Goal: Task Accomplishment & Management: Use online tool/utility

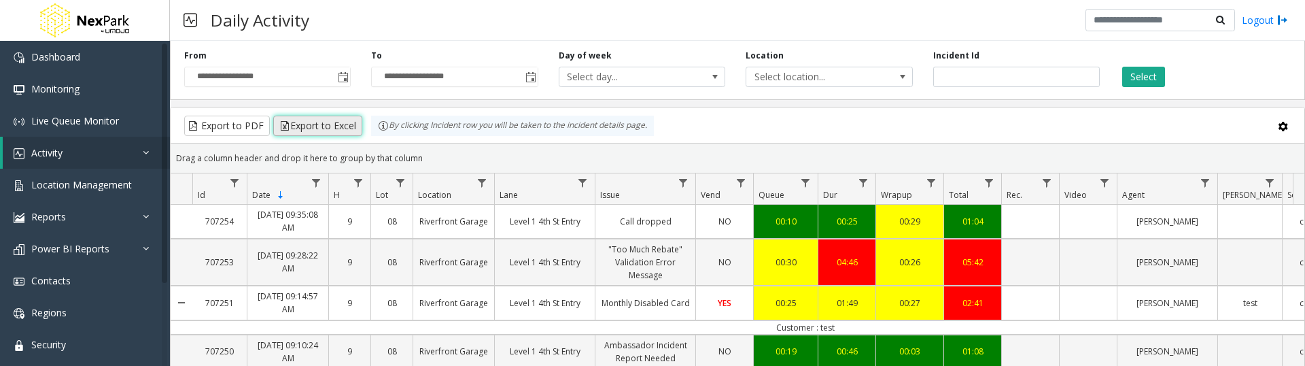
click at [323, 130] on button "Export to Excel" at bounding box center [317, 126] width 89 height 20
click at [1132, 74] on button "Select" at bounding box center [1143, 77] width 43 height 20
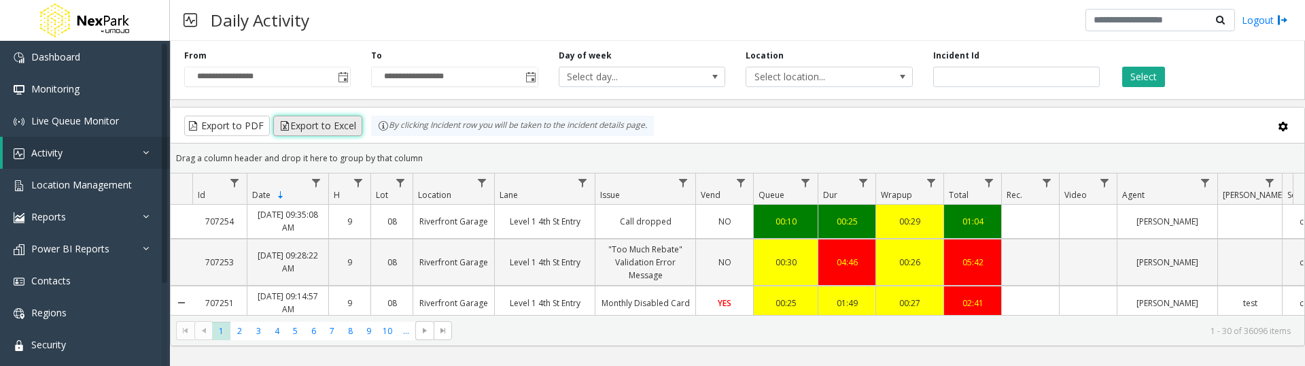
click at [327, 130] on button "Export to Excel" at bounding box center [317, 126] width 89 height 20
click at [313, 130] on button "Export to Excel" at bounding box center [317, 126] width 89 height 20
click at [318, 121] on button "Export to Excel" at bounding box center [317, 126] width 89 height 20
click at [336, 73] on span "Toggle popup" at bounding box center [342, 77] width 15 height 22
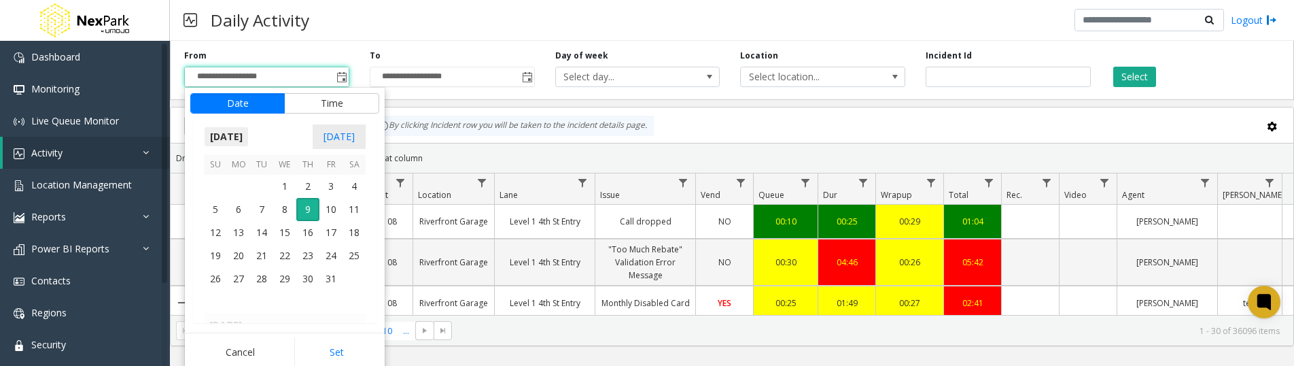
click at [248, 134] on span "October 2025" at bounding box center [226, 136] width 45 height 20
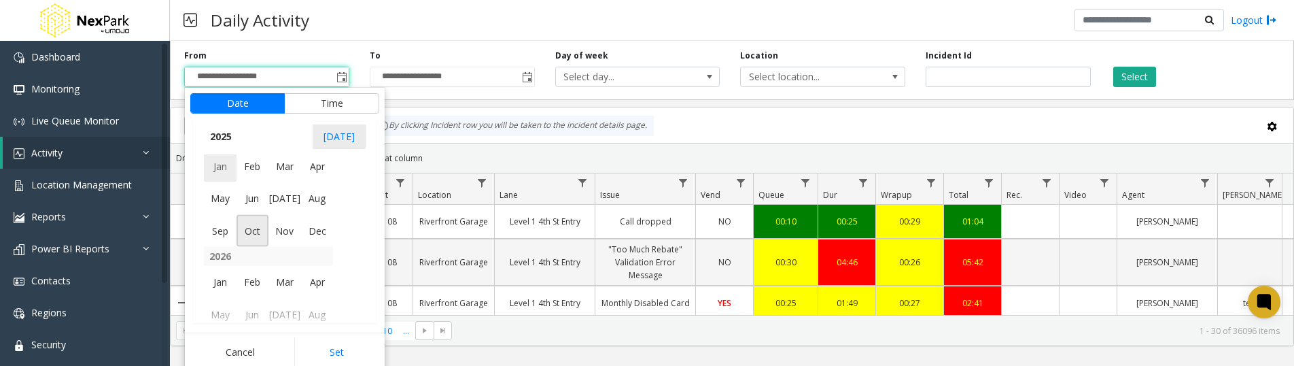
click at [217, 169] on span "Jan" at bounding box center [220, 165] width 33 height 33
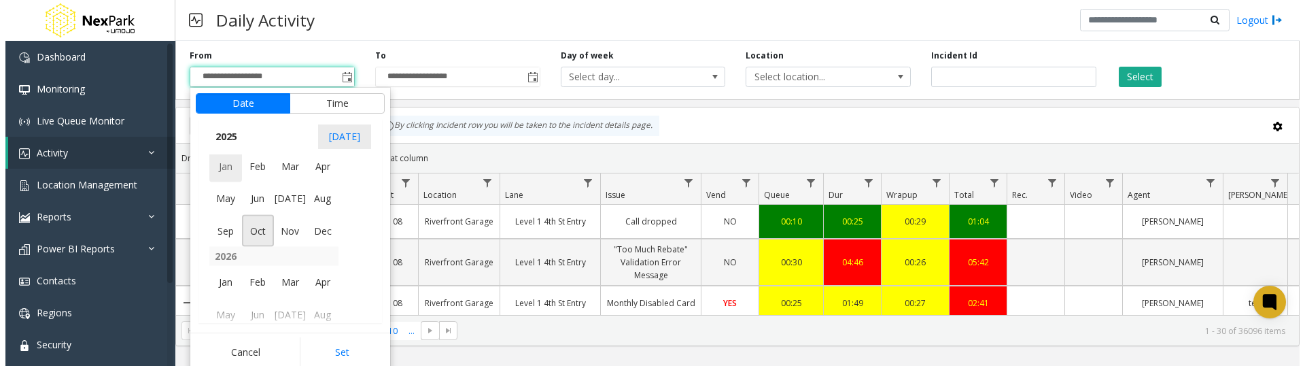
scroll to position [242571, 0]
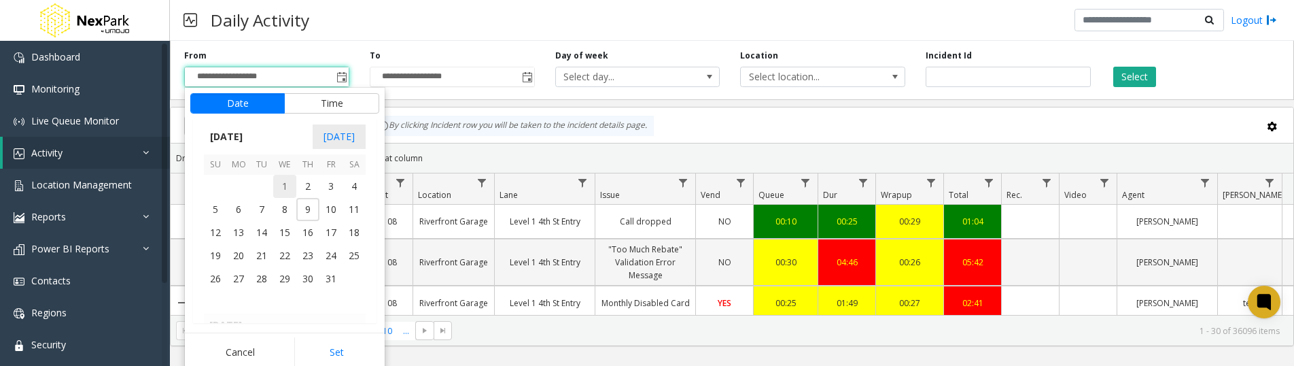
click at [283, 186] on span "1" at bounding box center [284, 186] width 23 height 23
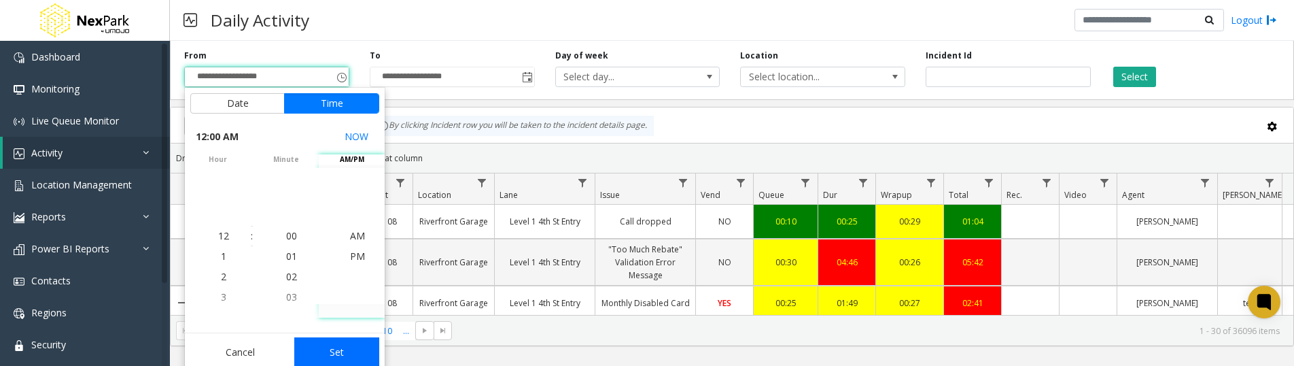
click at [336, 347] on button "Set" at bounding box center [337, 352] width 86 height 30
type input "**********"
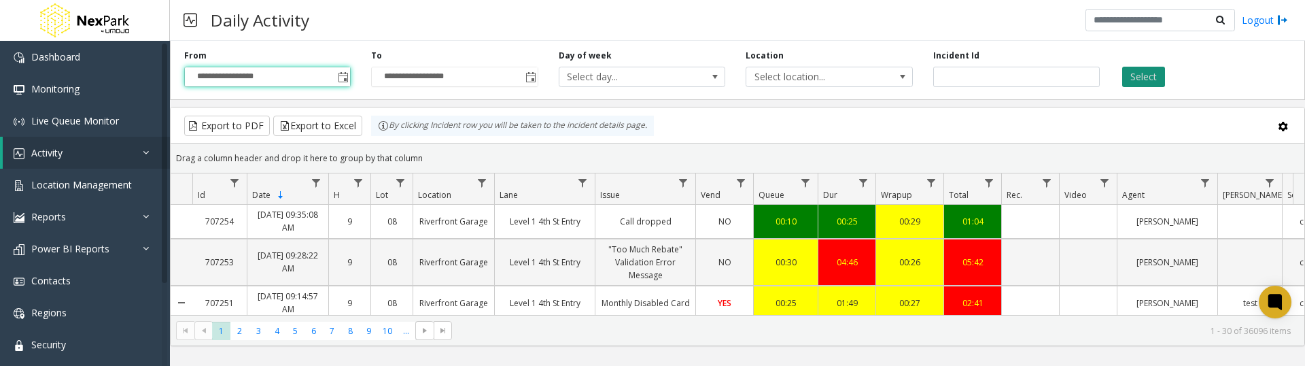
click at [1142, 78] on button "Select" at bounding box center [1143, 77] width 43 height 20
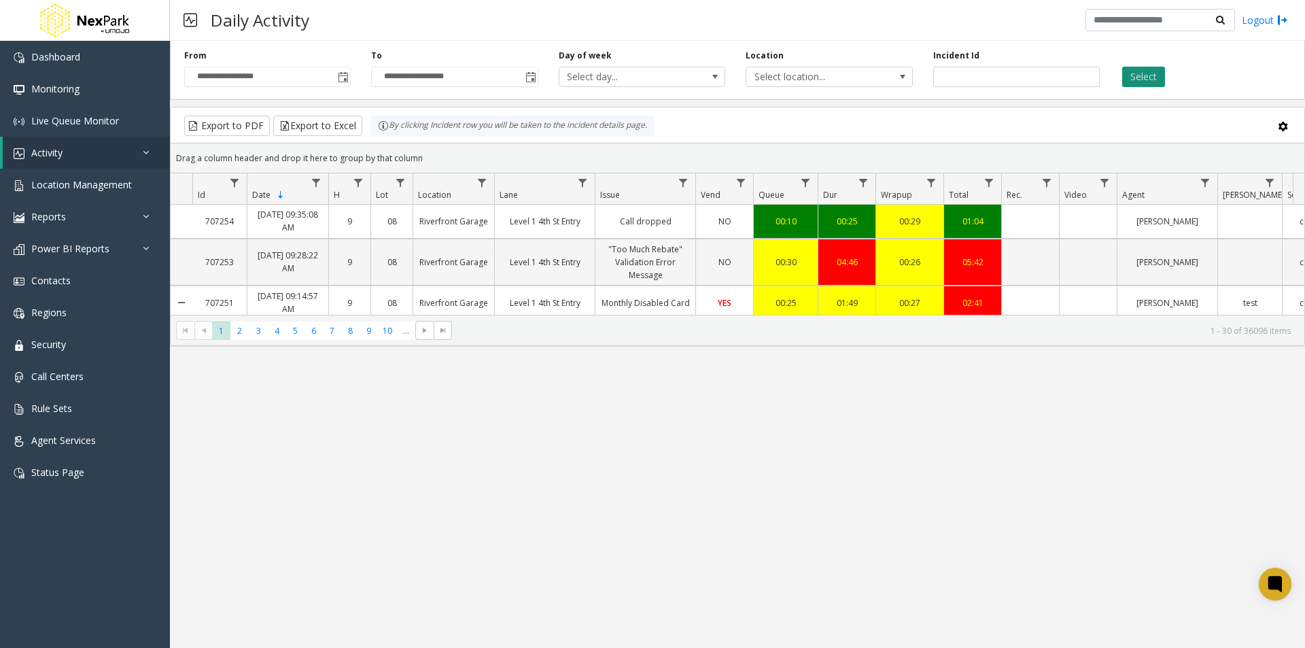
click at [1131, 75] on button "Select" at bounding box center [1143, 77] width 43 height 20
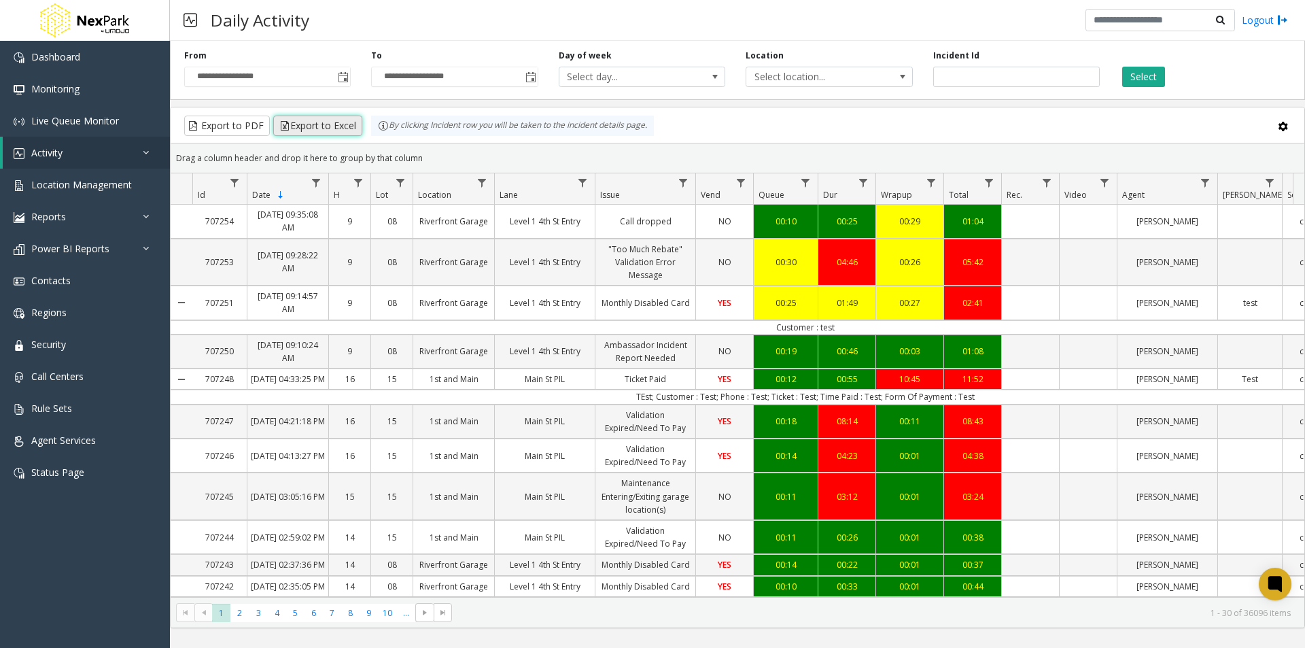
click at [325, 127] on button "Export to Excel" at bounding box center [317, 126] width 89 height 20
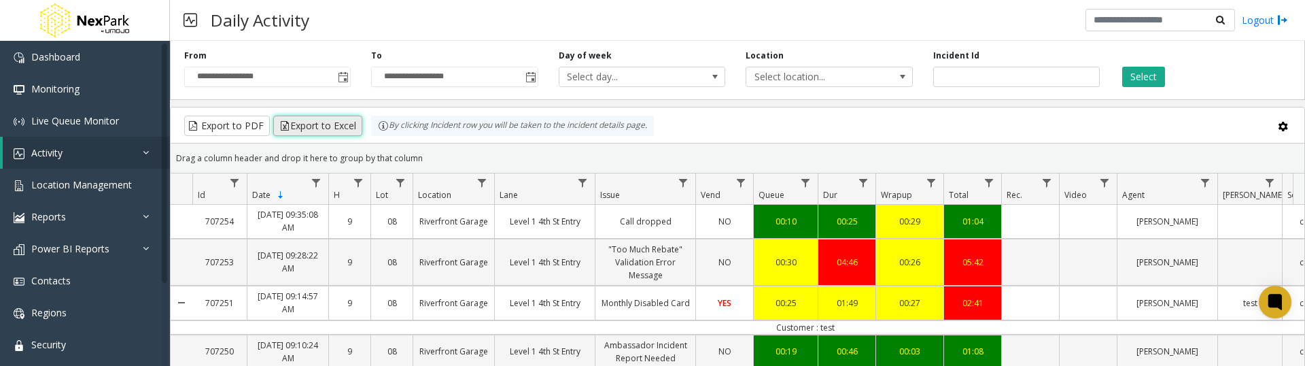
click at [326, 122] on button "Export to Excel" at bounding box center [317, 126] width 89 height 20
click at [321, 128] on button "Export to Excel" at bounding box center [317, 126] width 89 height 20
click at [318, 126] on button "Export to Excel" at bounding box center [317, 126] width 89 height 20
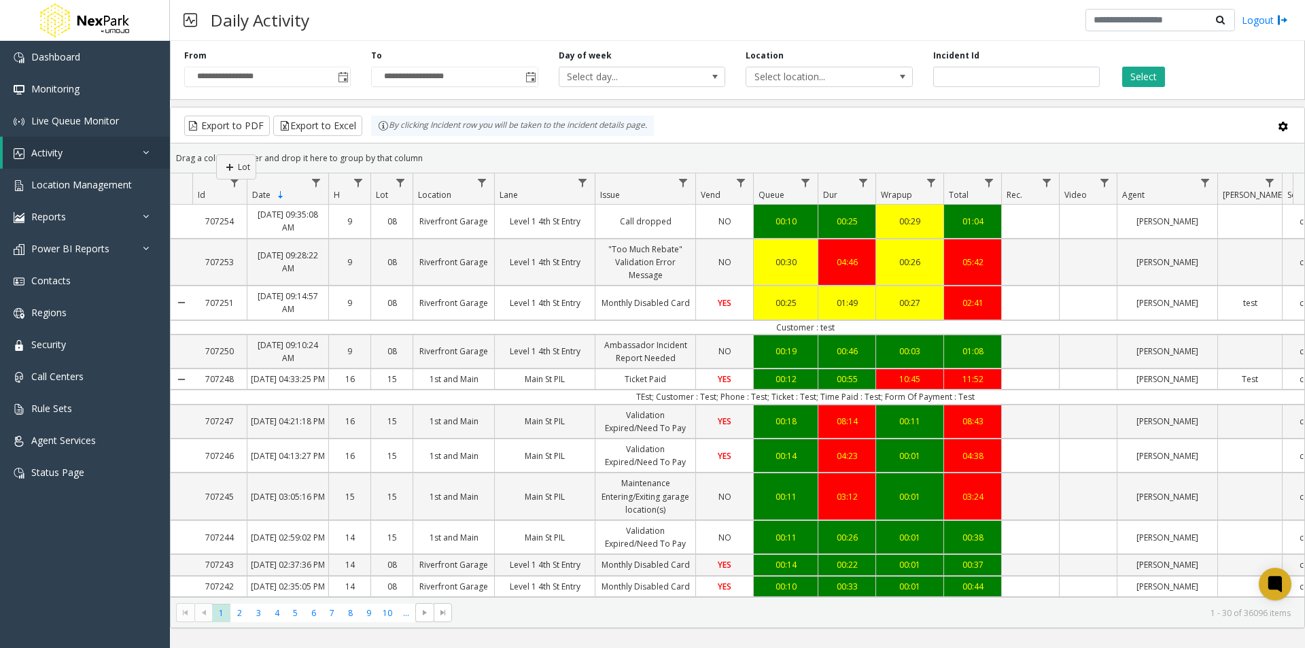
click at [216, 154] on kendo-grid "Export to PDF Export to Excel By clicking Incident row you will be taken to the…" at bounding box center [737, 367] width 1135 height 521
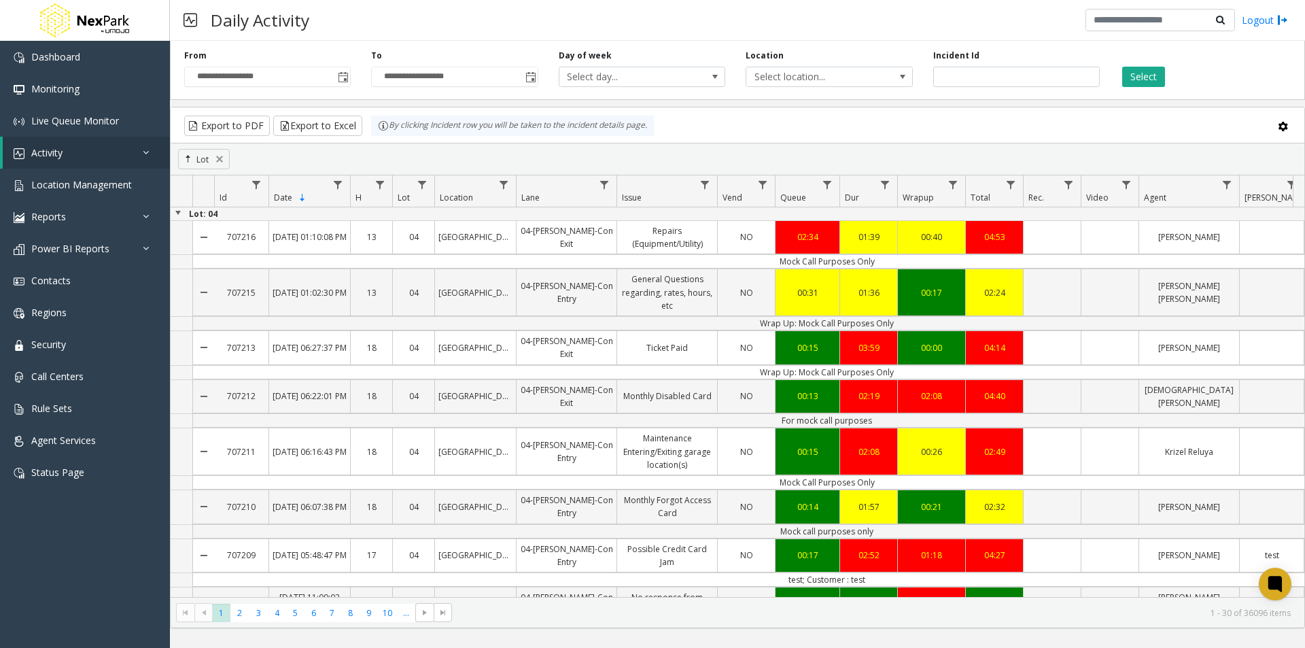
click at [303, 192] on span "Date Sorted Descending" at bounding box center [291, 198] width 34 height 12
click at [301, 199] on span "Sortable" at bounding box center [302, 197] width 11 height 11
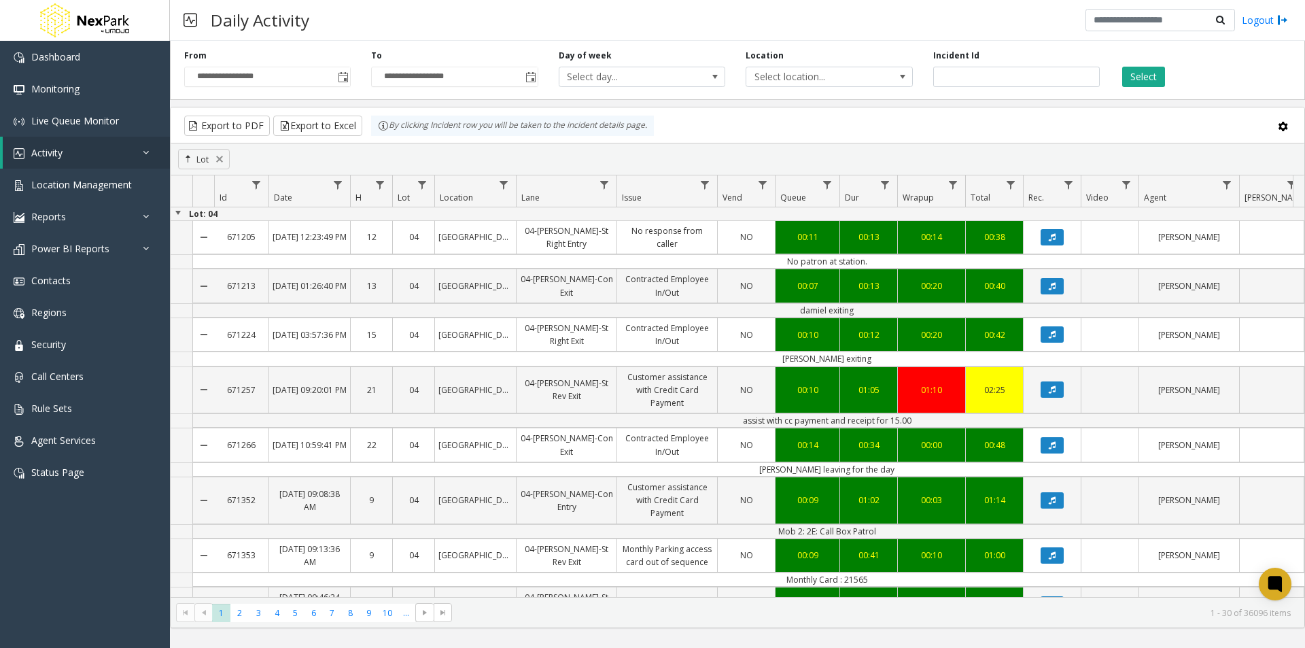
click at [799, 194] on span "Queue" at bounding box center [793, 198] width 26 height 12
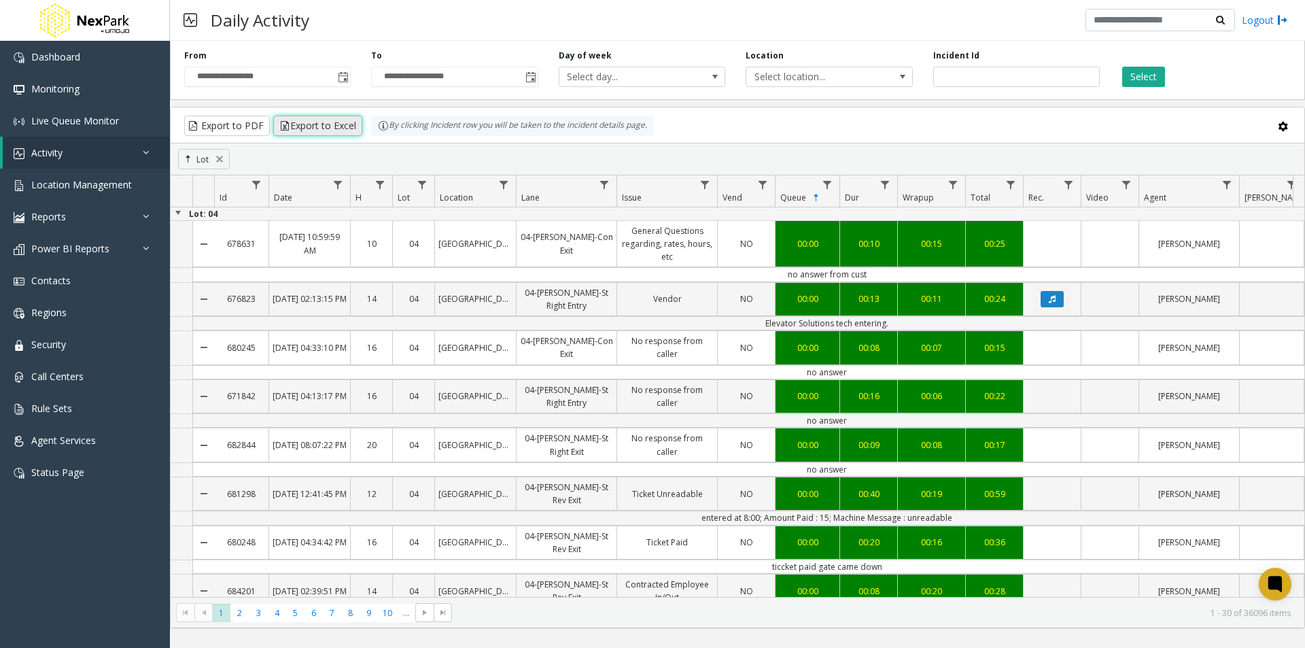
click at [312, 126] on button "Export to Excel" at bounding box center [317, 126] width 89 height 20
click at [311, 127] on button "Export to Excel" at bounding box center [317, 126] width 89 height 20
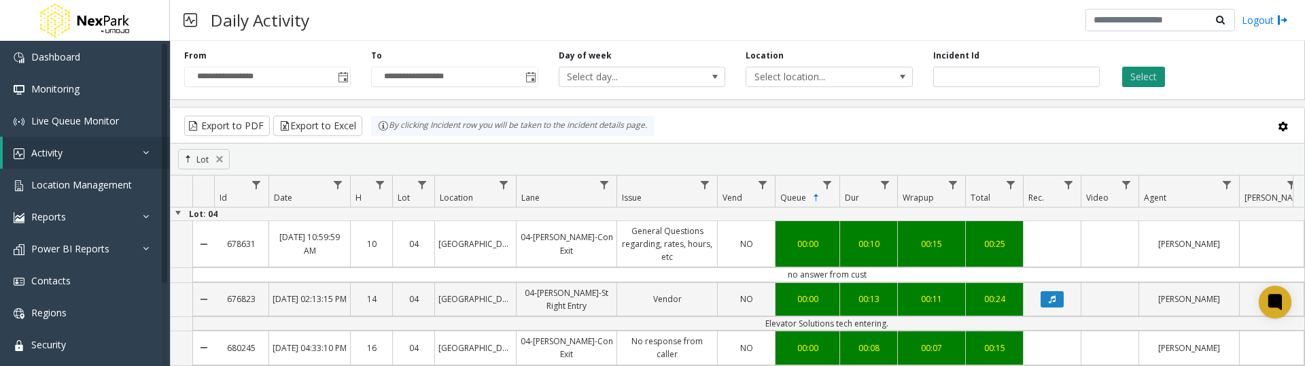
click at [1134, 72] on button "Select" at bounding box center [1143, 77] width 43 height 20
